Goal: Task Accomplishment & Management: Manage account settings

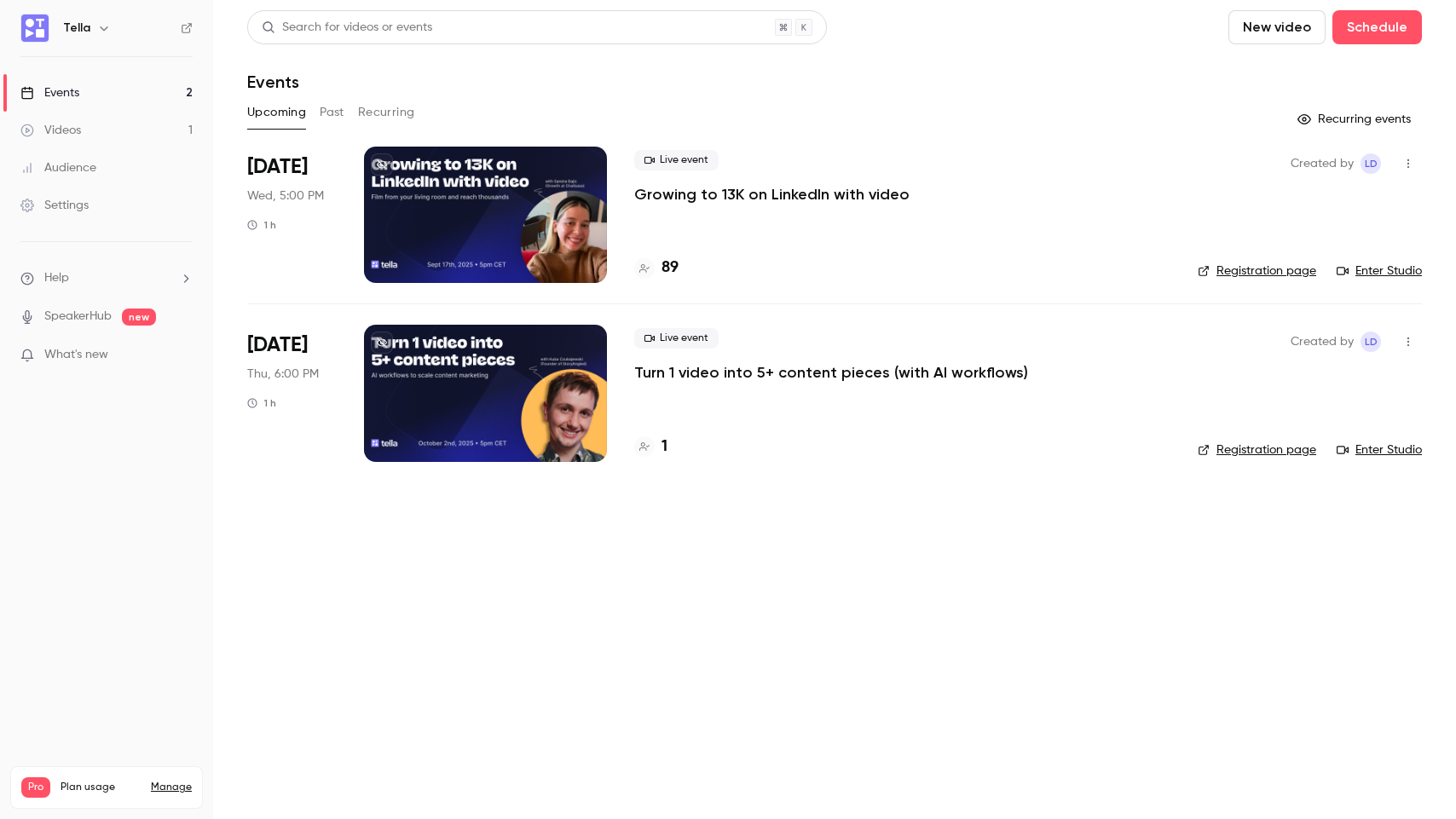
click at [801, 218] on div "Live event Growing to 13K on LinkedIn with video 89" at bounding box center [901, 215] width 536 height 136
click at [827, 193] on p "Growing to 13K on LinkedIn with video" at bounding box center [771, 195] width 275 height 20
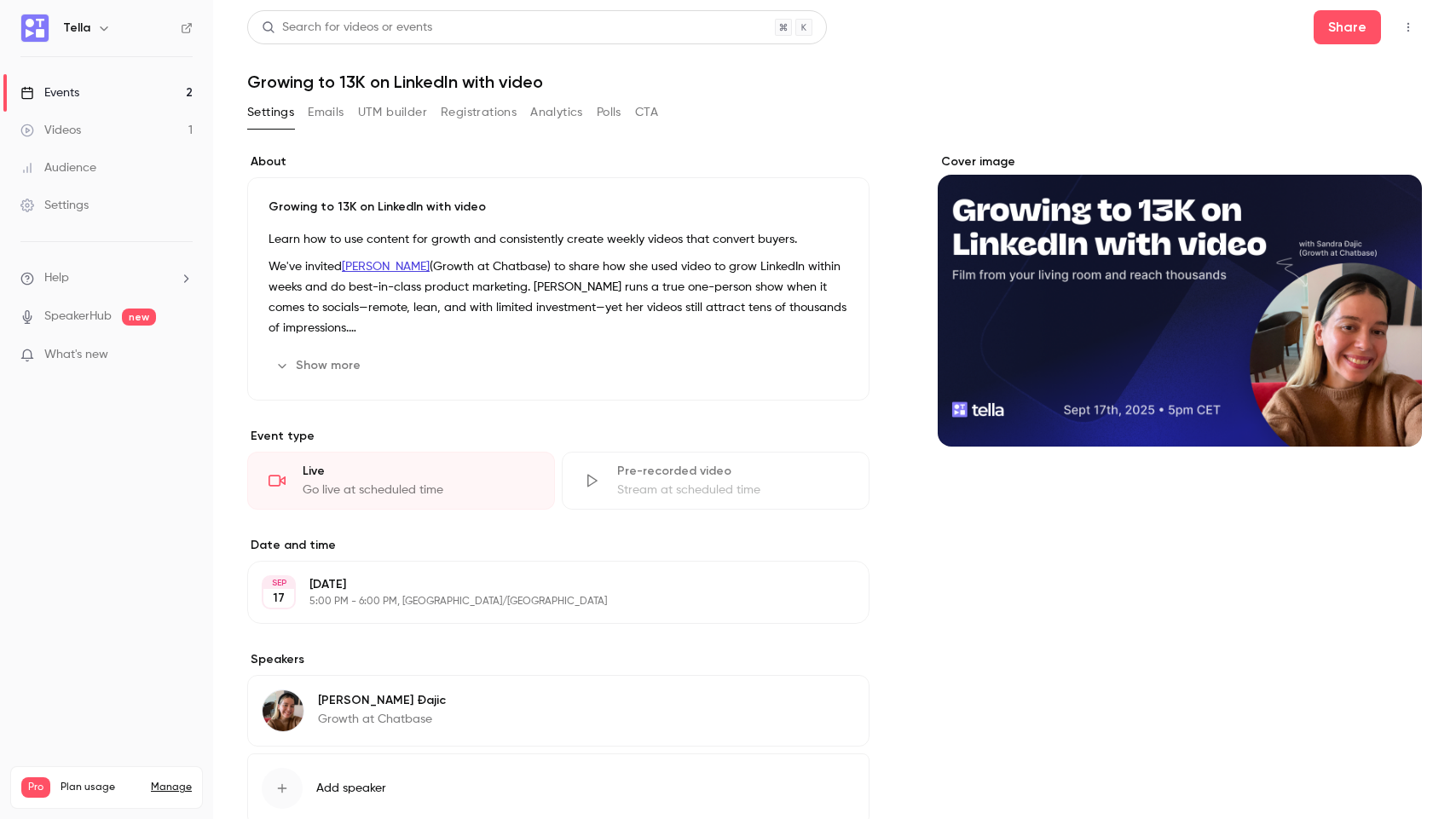
click at [483, 108] on button "Registrations" at bounding box center [479, 113] width 76 height 28
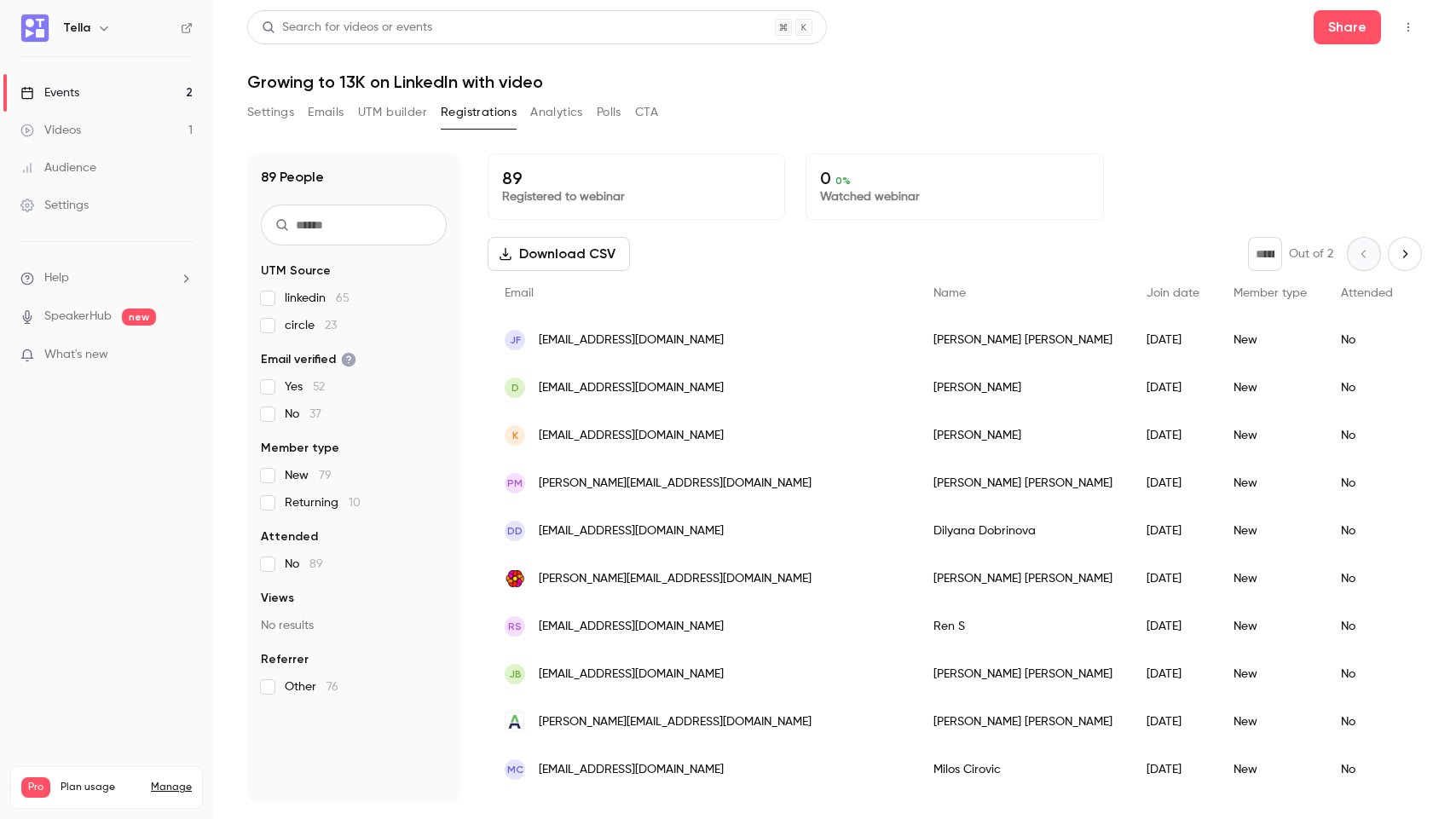
click at [369, 106] on button "UTM builder" at bounding box center [392, 113] width 69 height 28
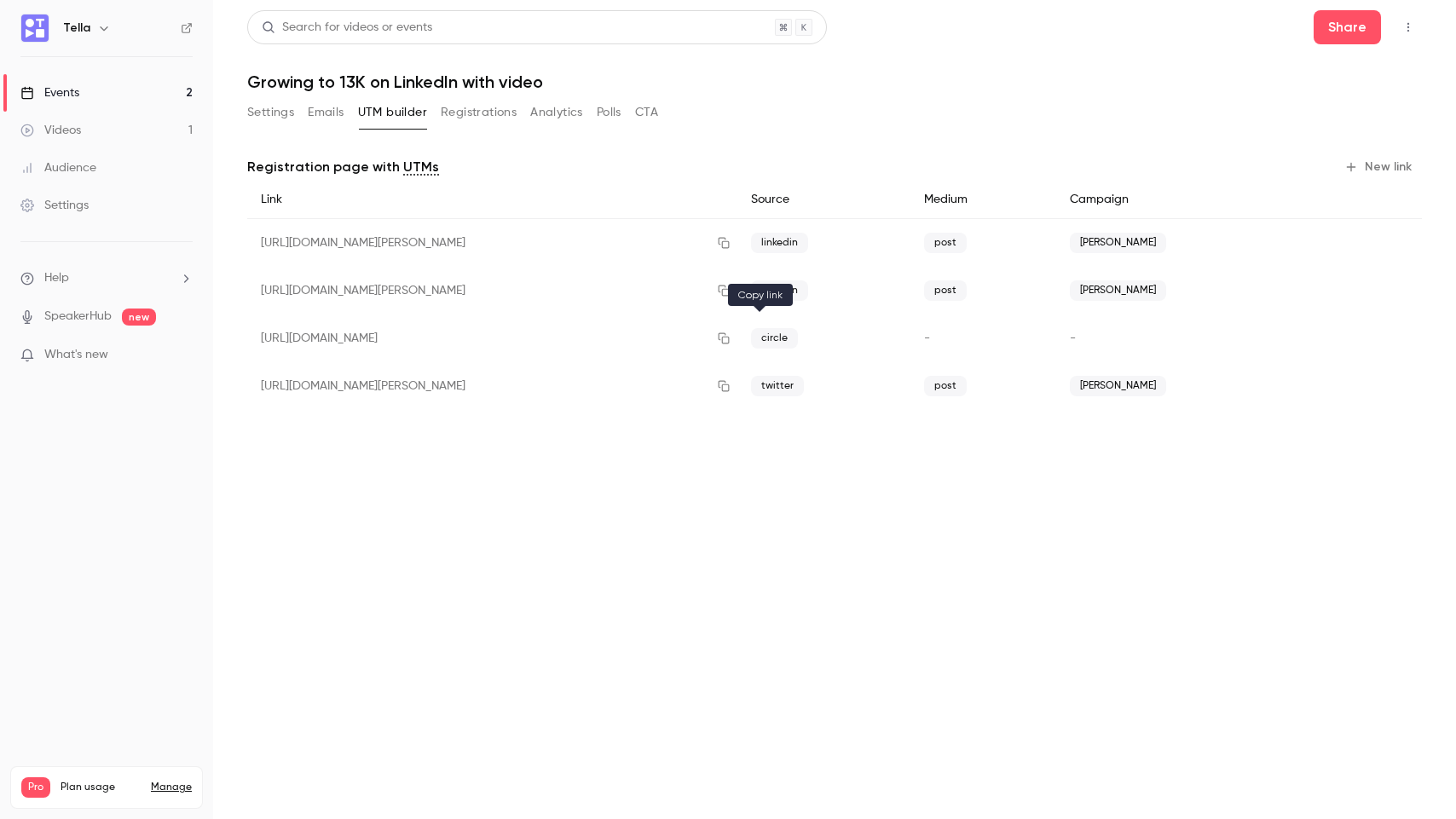
click at [731, 338] on icon "button" at bounding box center [723, 338] width 14 height 12
